Goal: Task Accomplishment & Management: Complete application form

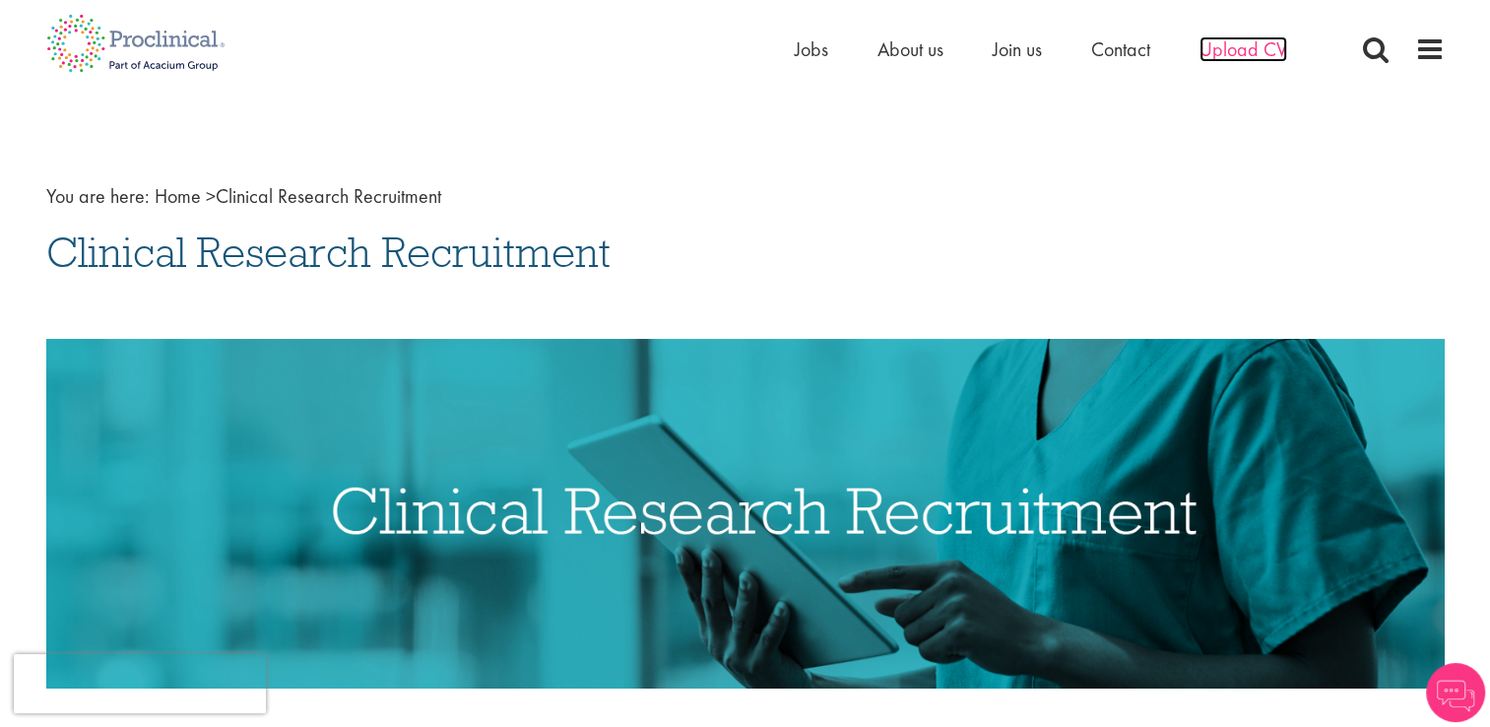
click at [1220, 50] on span "Upload CV" at bounding box center [1243, 49] width 88 height 26
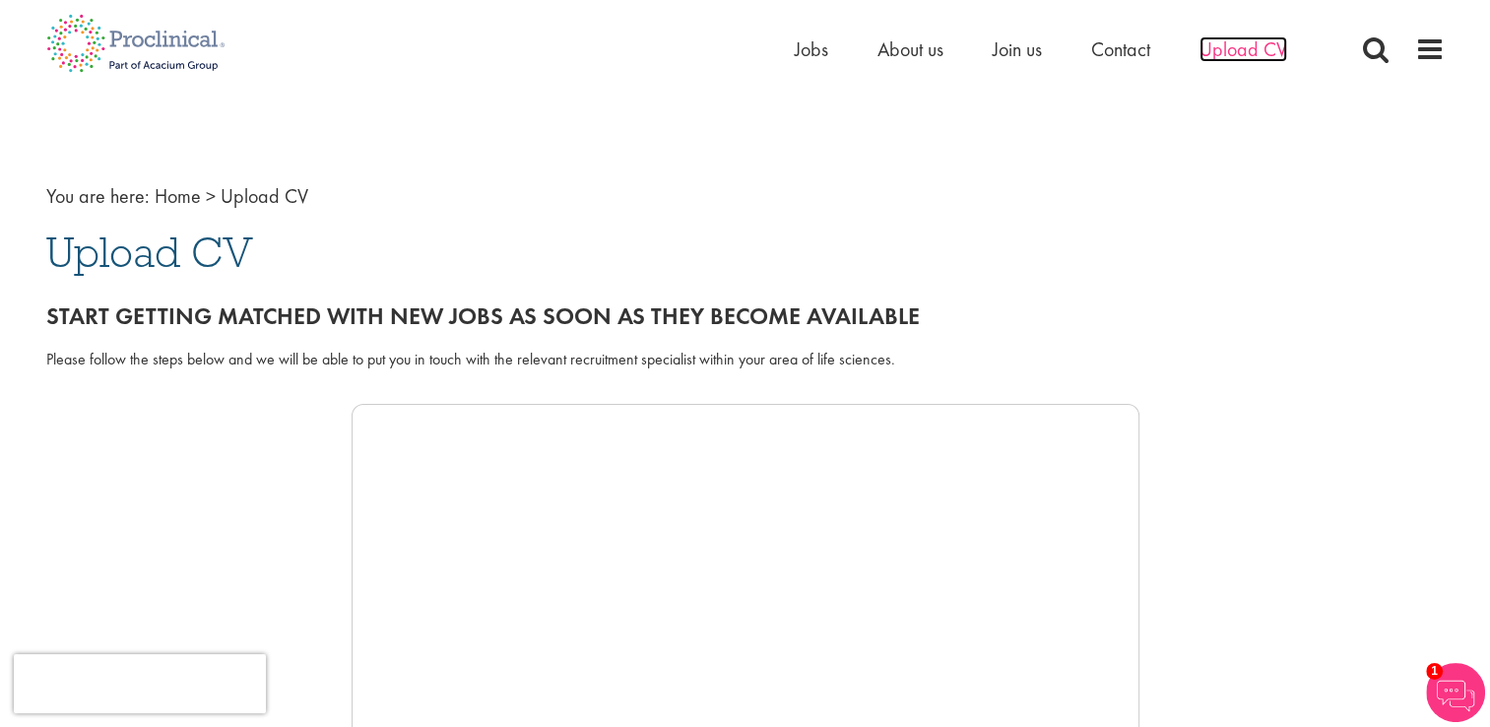
click at [1285, 45] on span "Upload CV" at bounding box center [1243, 49] width 88 height 26
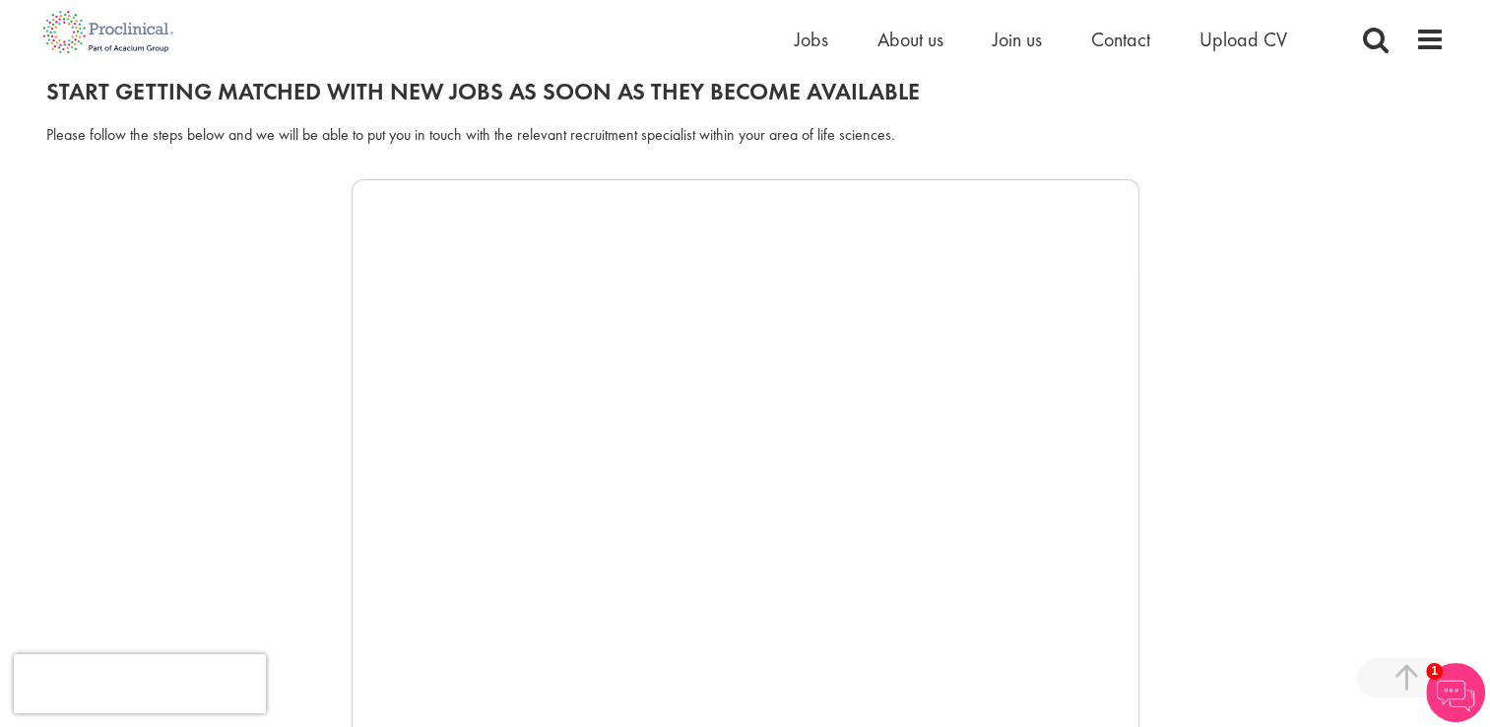
scroll to position [602, 0]
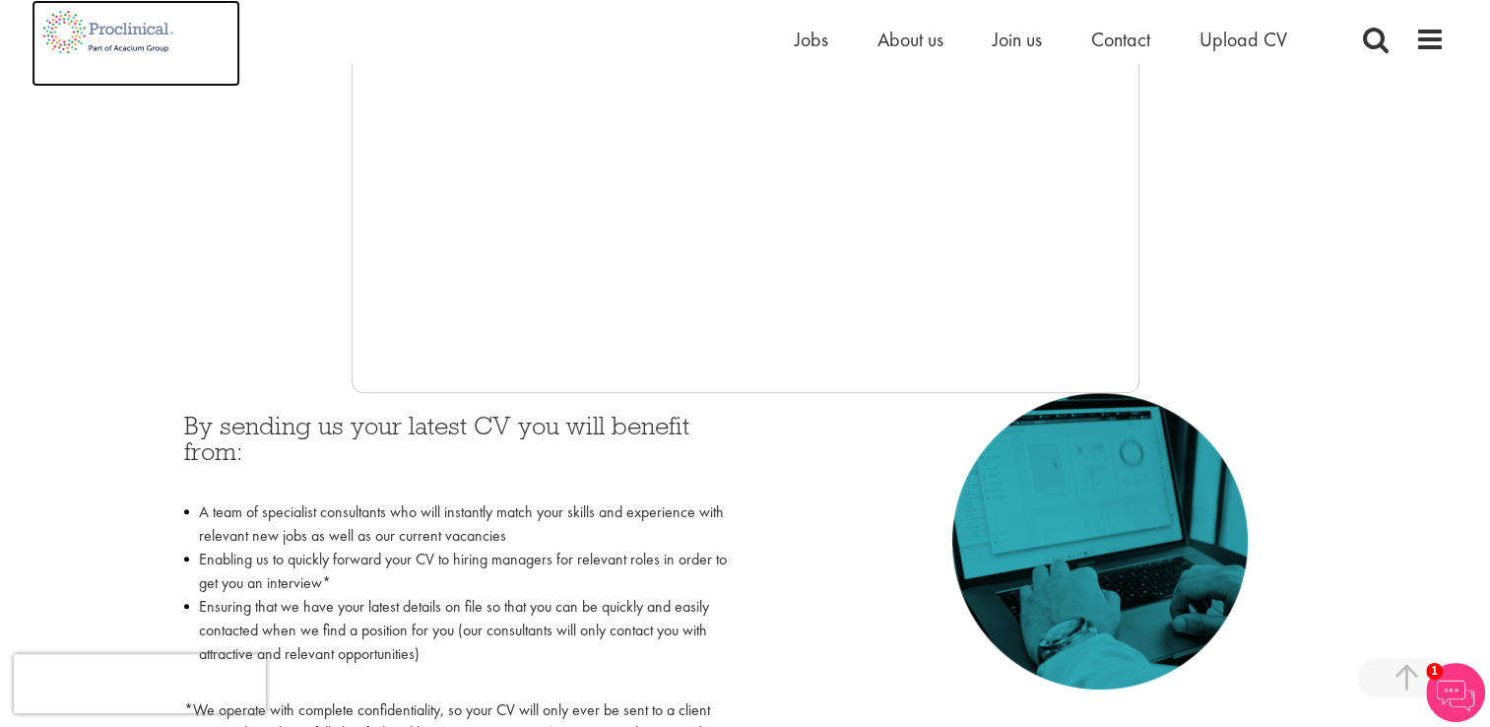
click at [65, 26] on img at bounding box center [109, 32] width 155 height 64
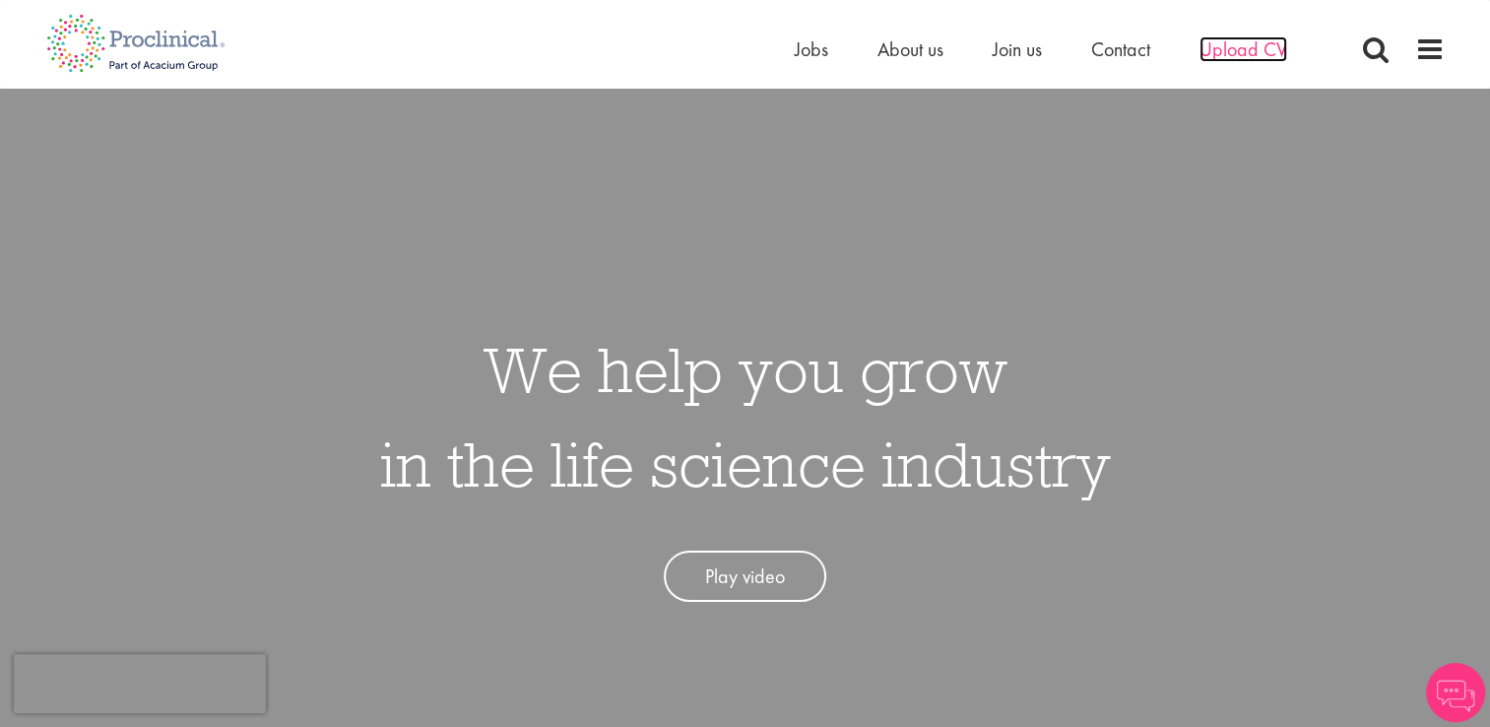
click at [1228, 58] on span "Upload CV" at bounding box center [1243, 49] width 88 height 26
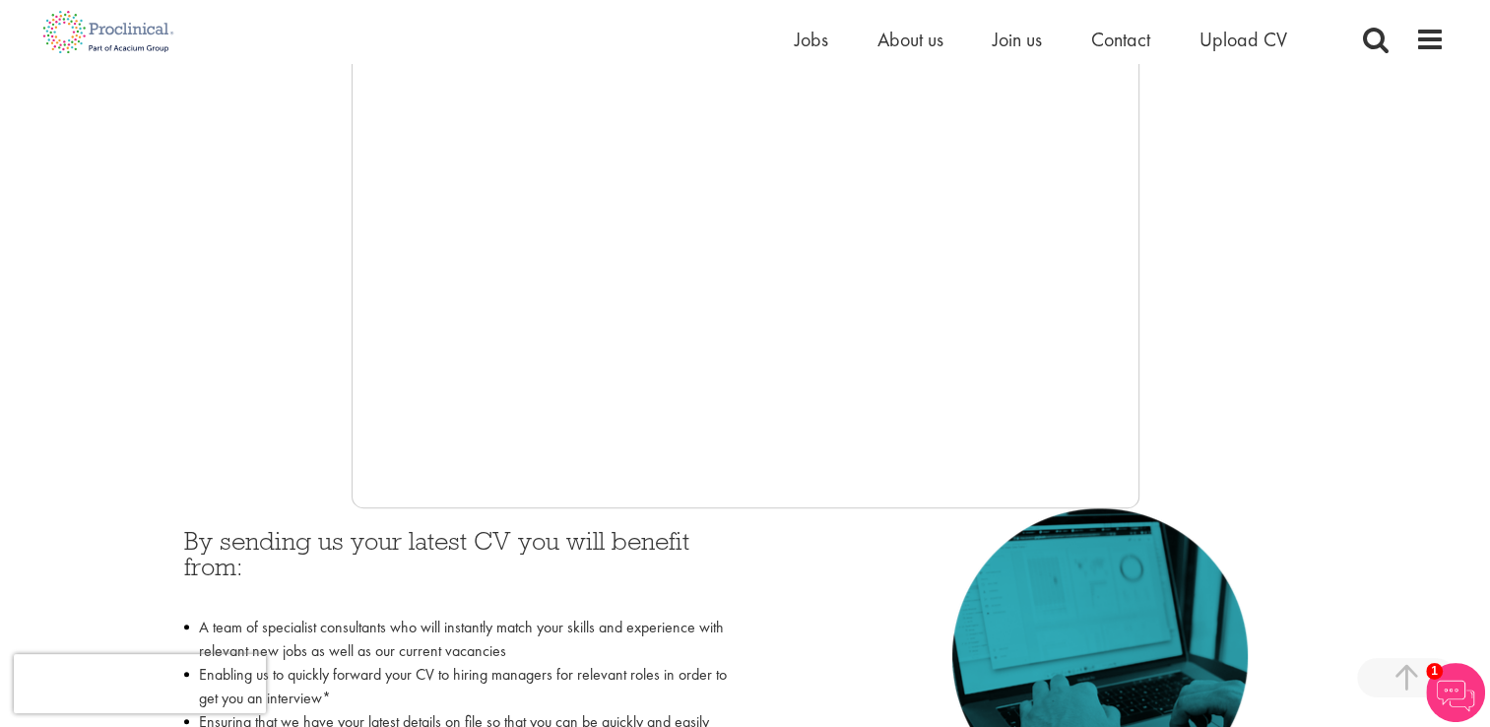
scroll to position [376, 0]
